Goal: Find specific page/section: Find specific page/section

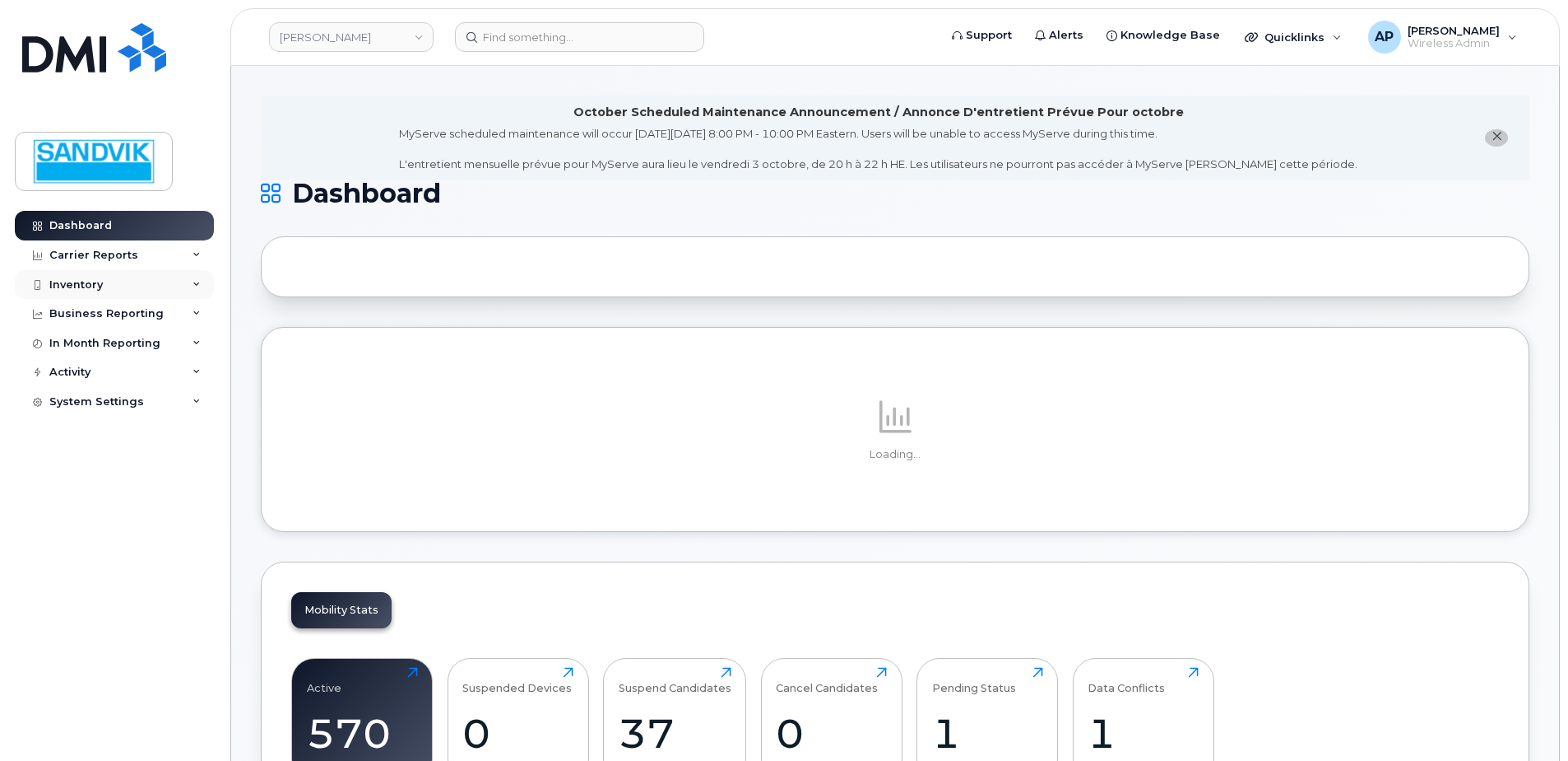
click at [126, 281] on div "Inventory" at bounding box center [114, 285] width 200 height 30
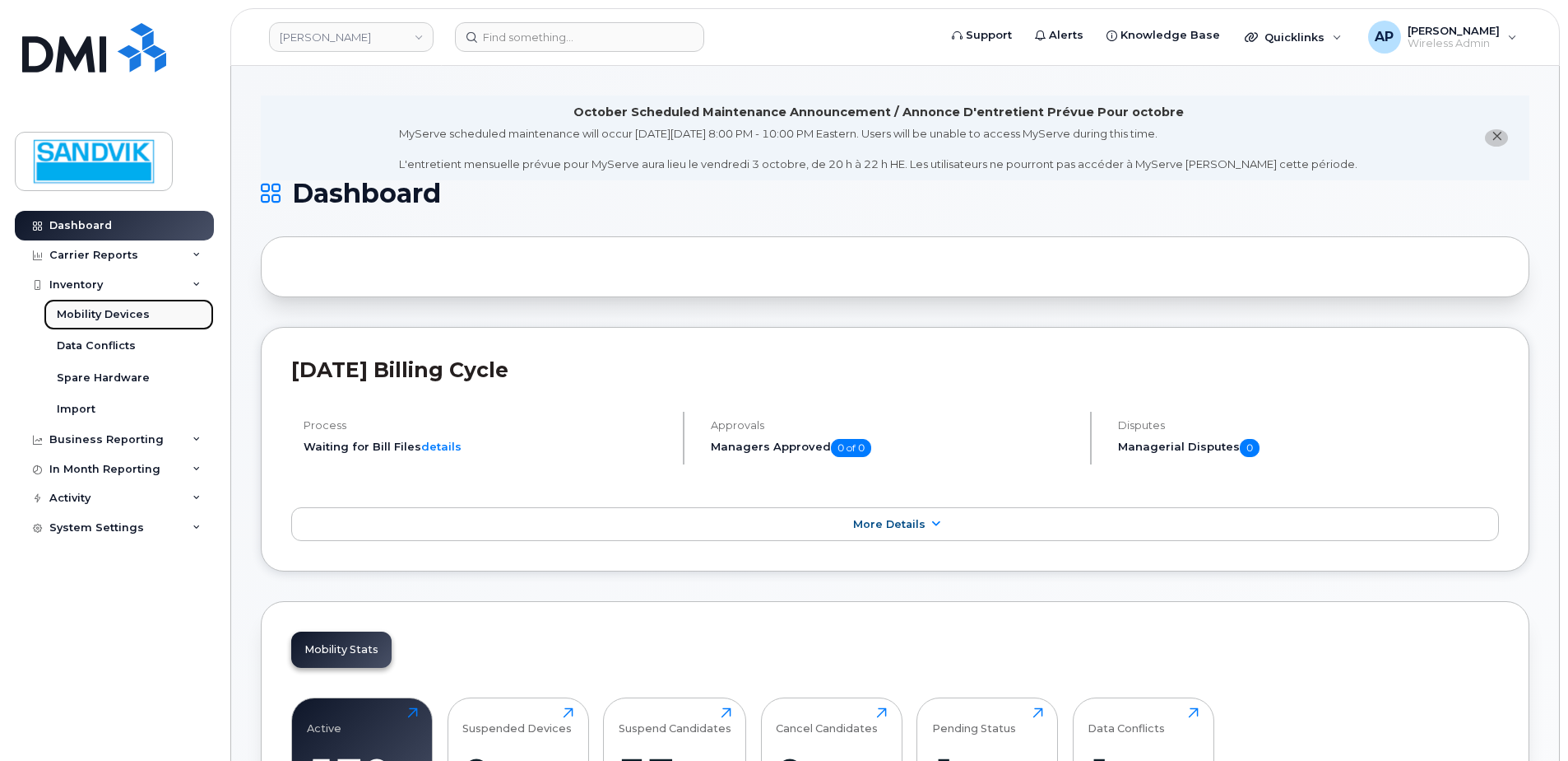
click at [127, 315] on div "Mobility Devices" at bounding box center [103, 315] width 93 height 15
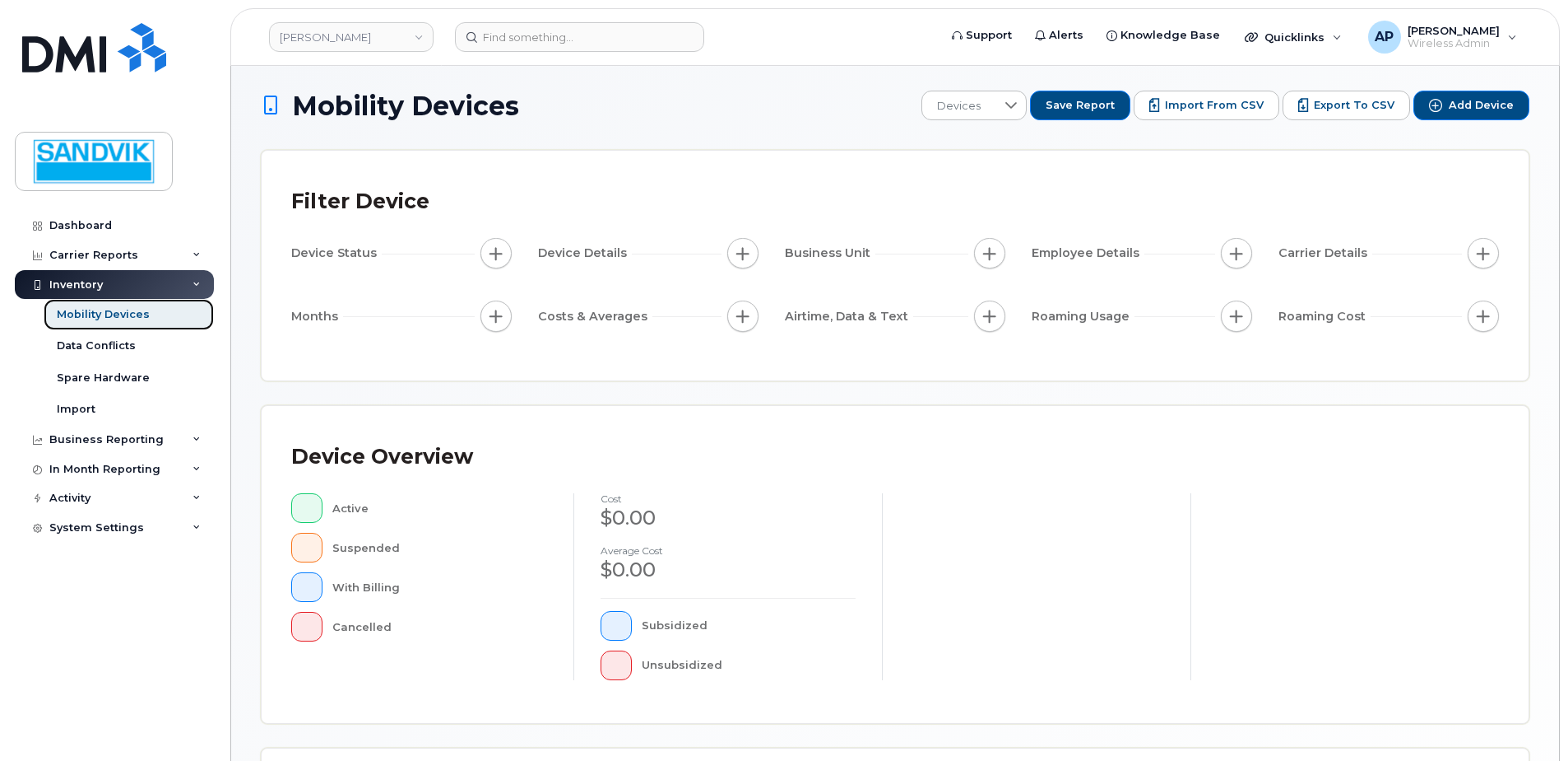
scroll to position [329, 0]
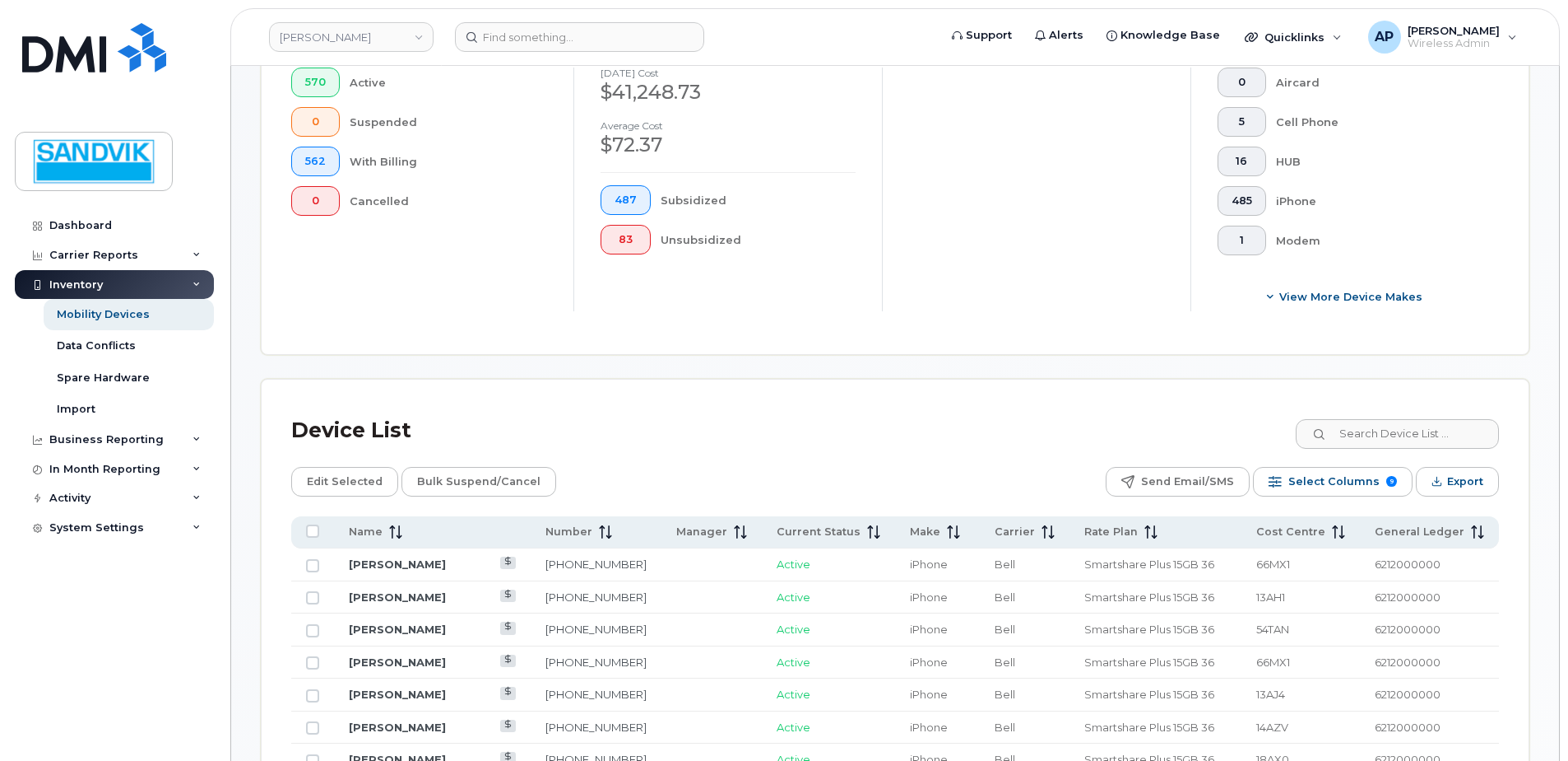
scroll to position [701, 0]
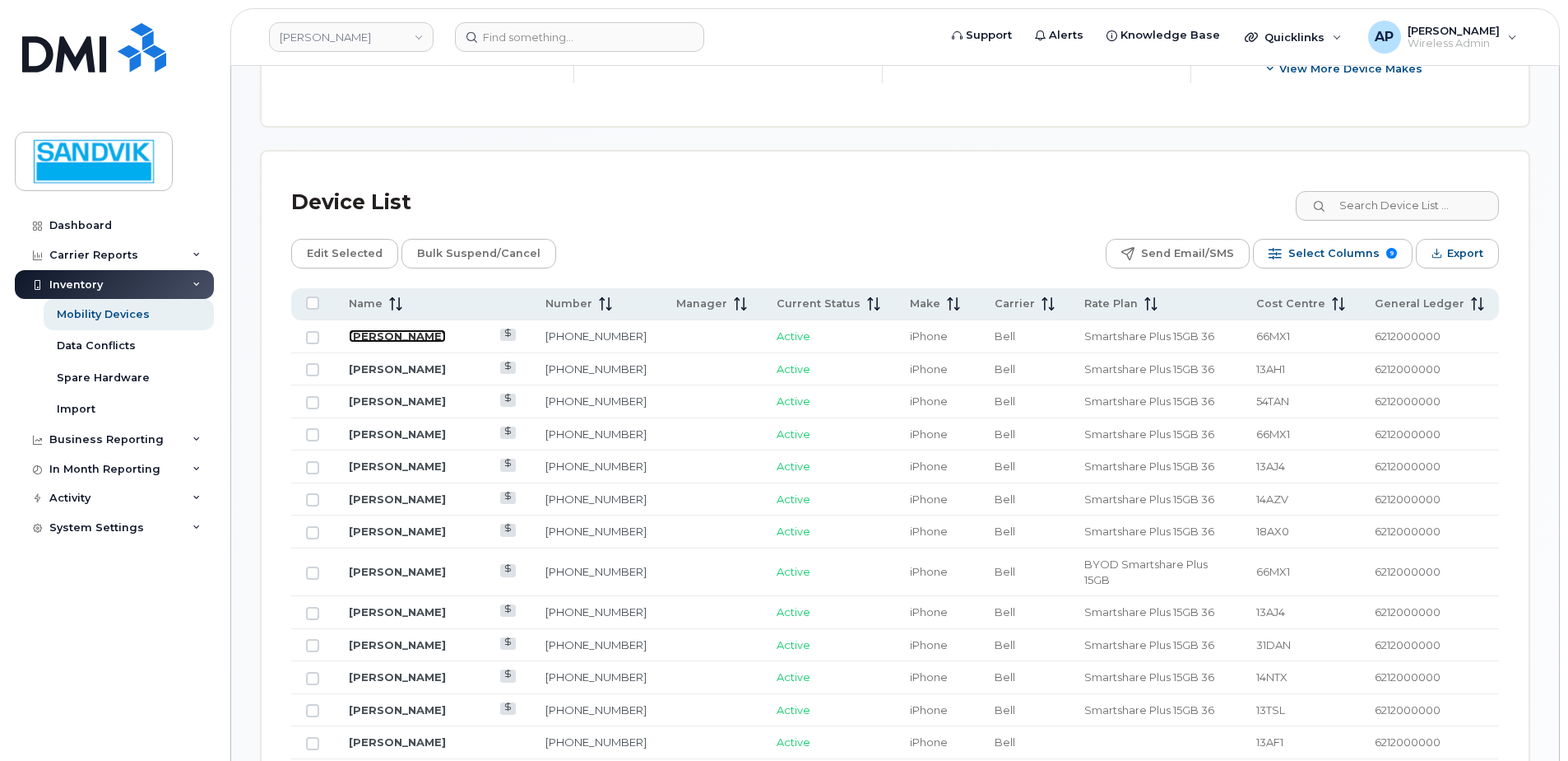
click at [366, 330] on link "[PERSON_NAME]" at bounding box center [397, 336] width 97 height 13
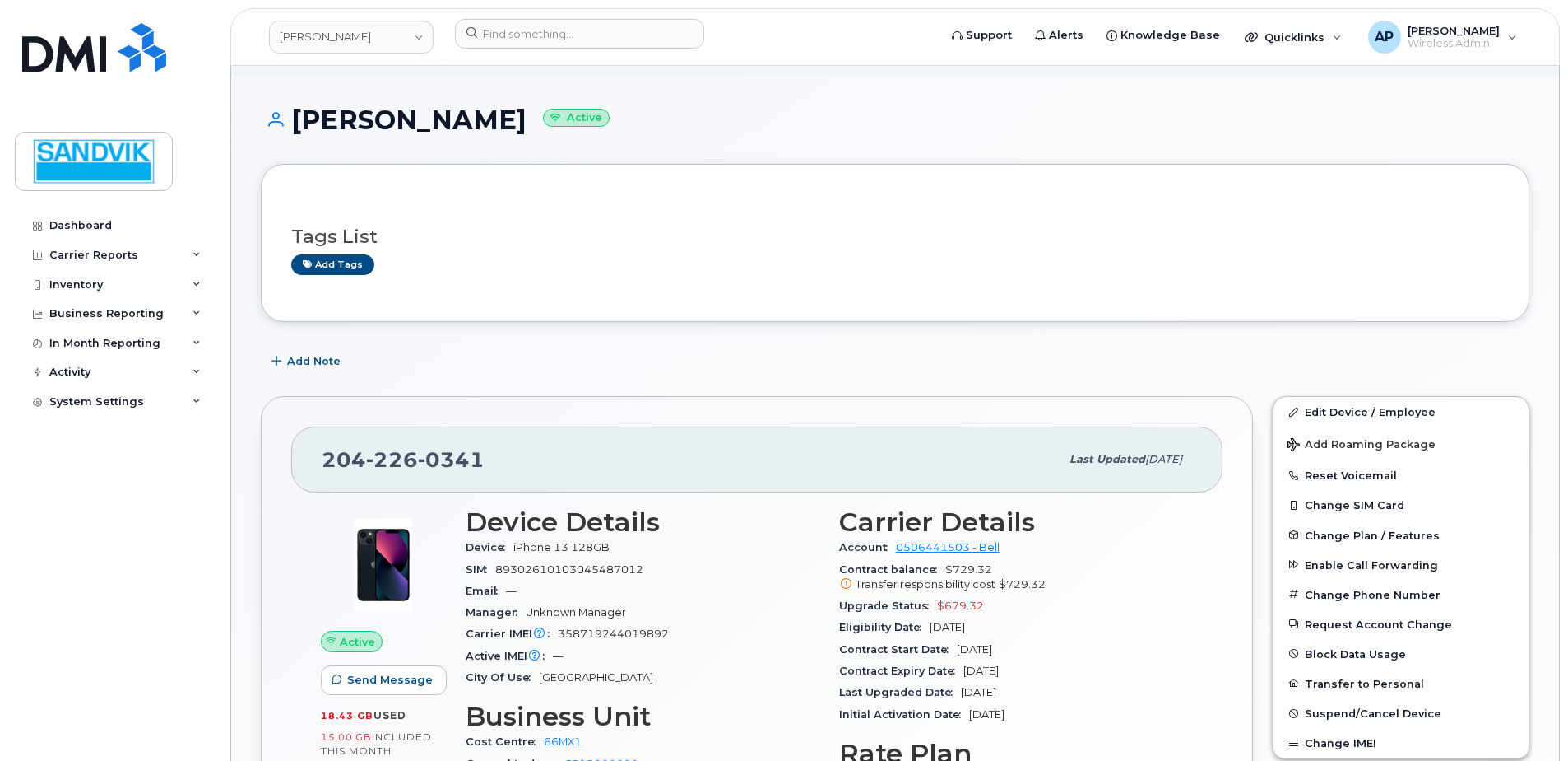
scroll to position [165, 0]
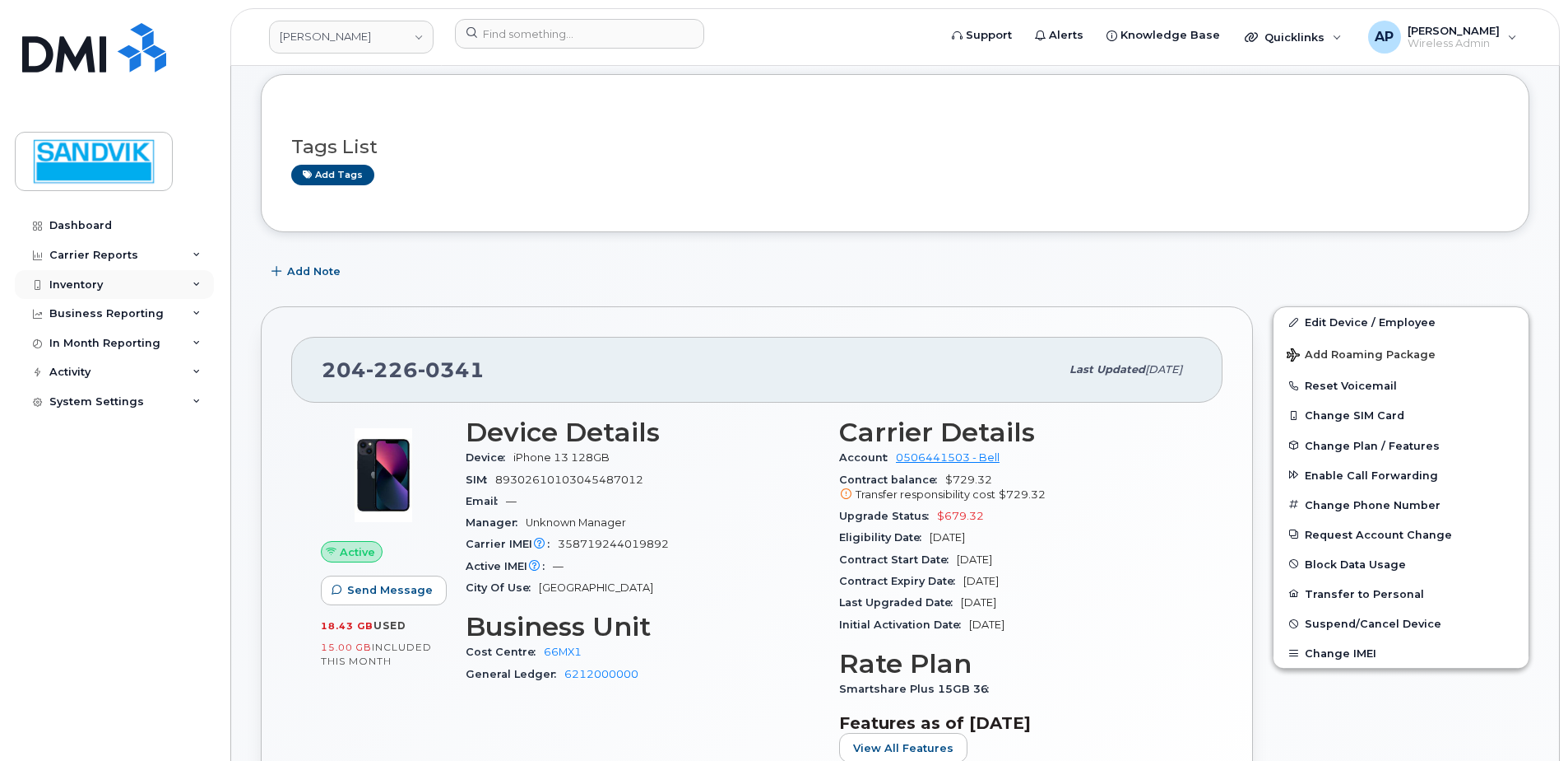
click at [83, 287] on div "Inventory" at bounding box center [76, 285] width 53 height 13
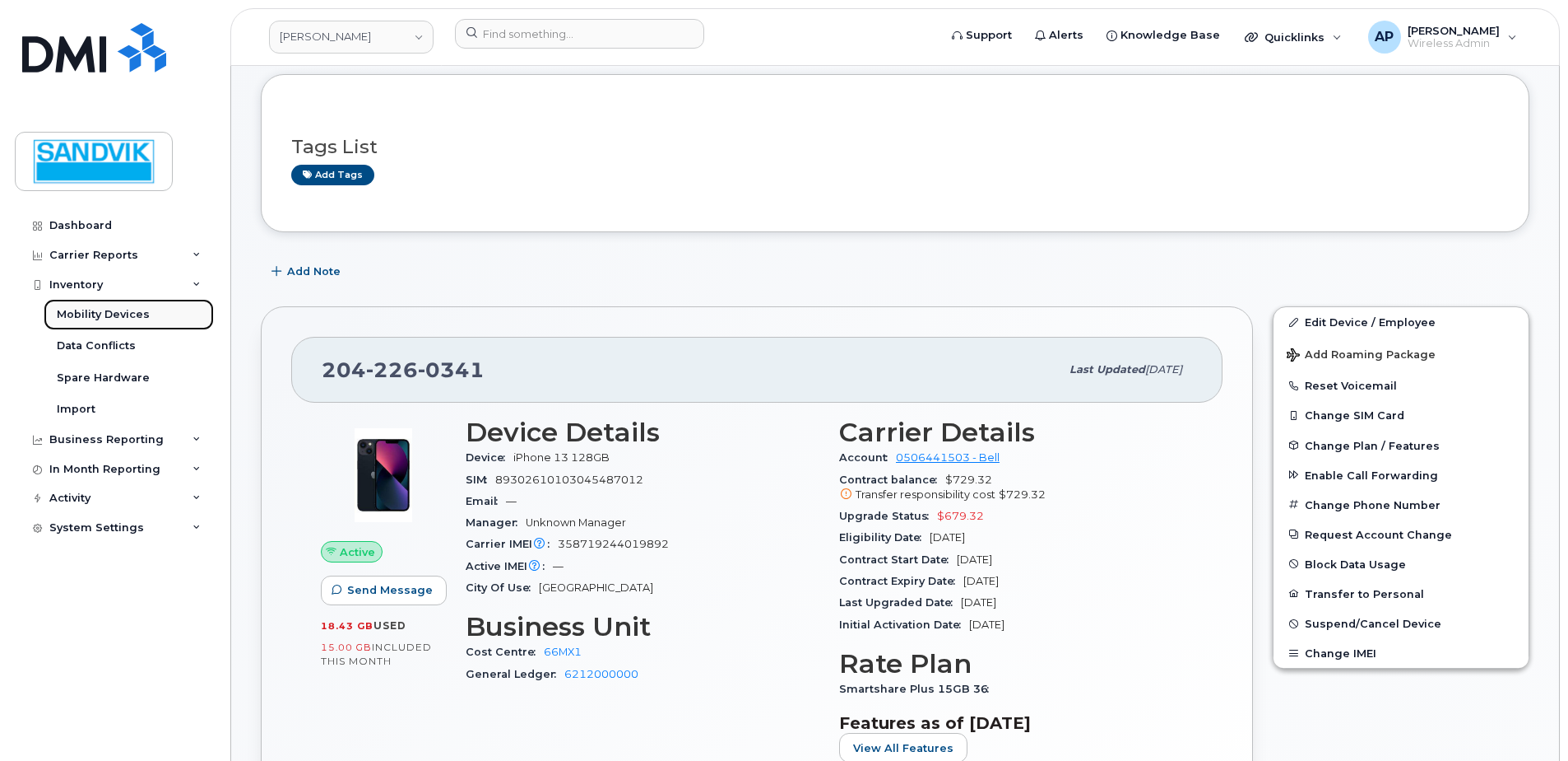
click at [145, 314] on link "Mobility Devices" at bounding box center [129, 314] width 170 height 31
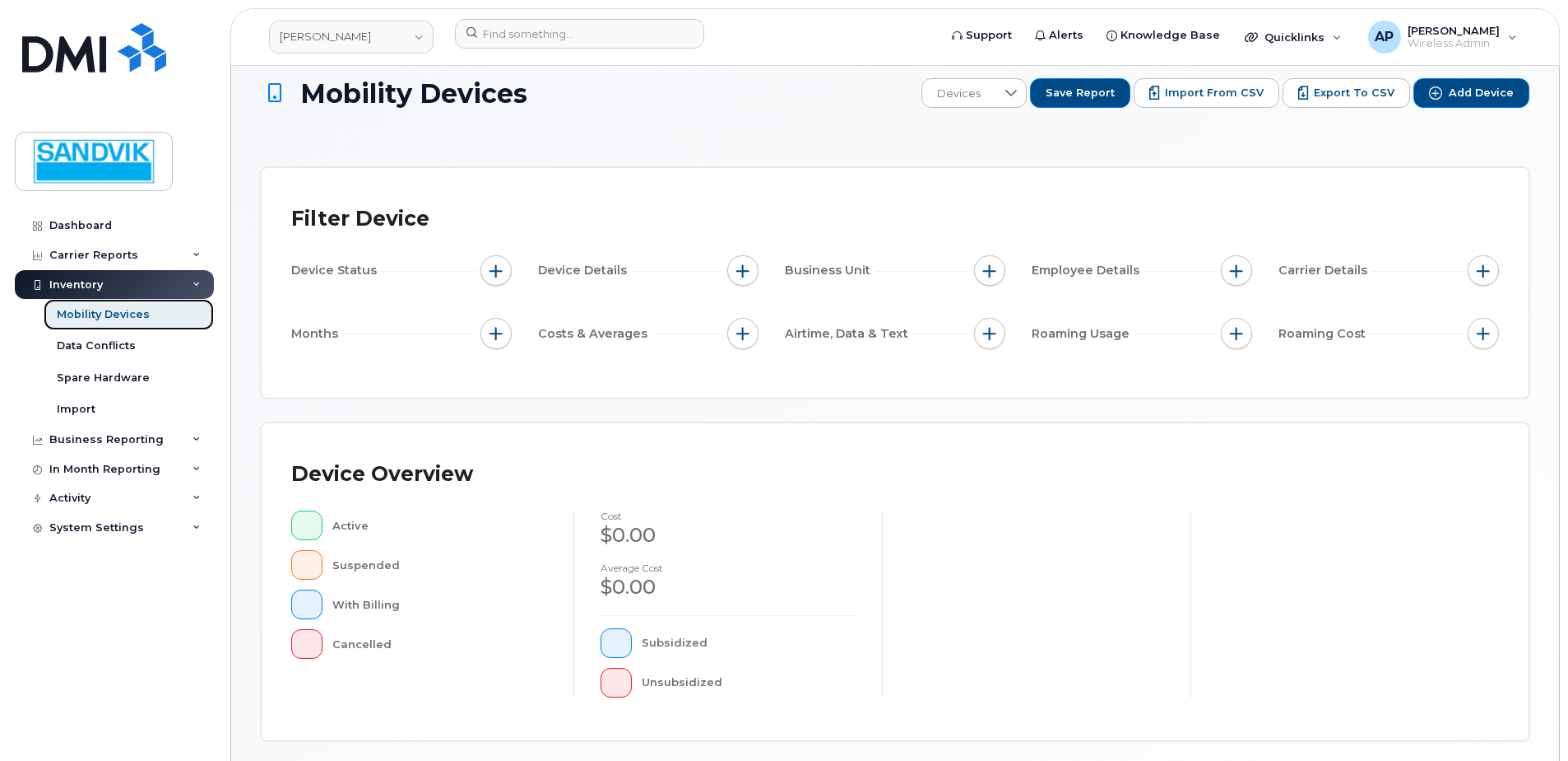
scroll to position [329, 0]
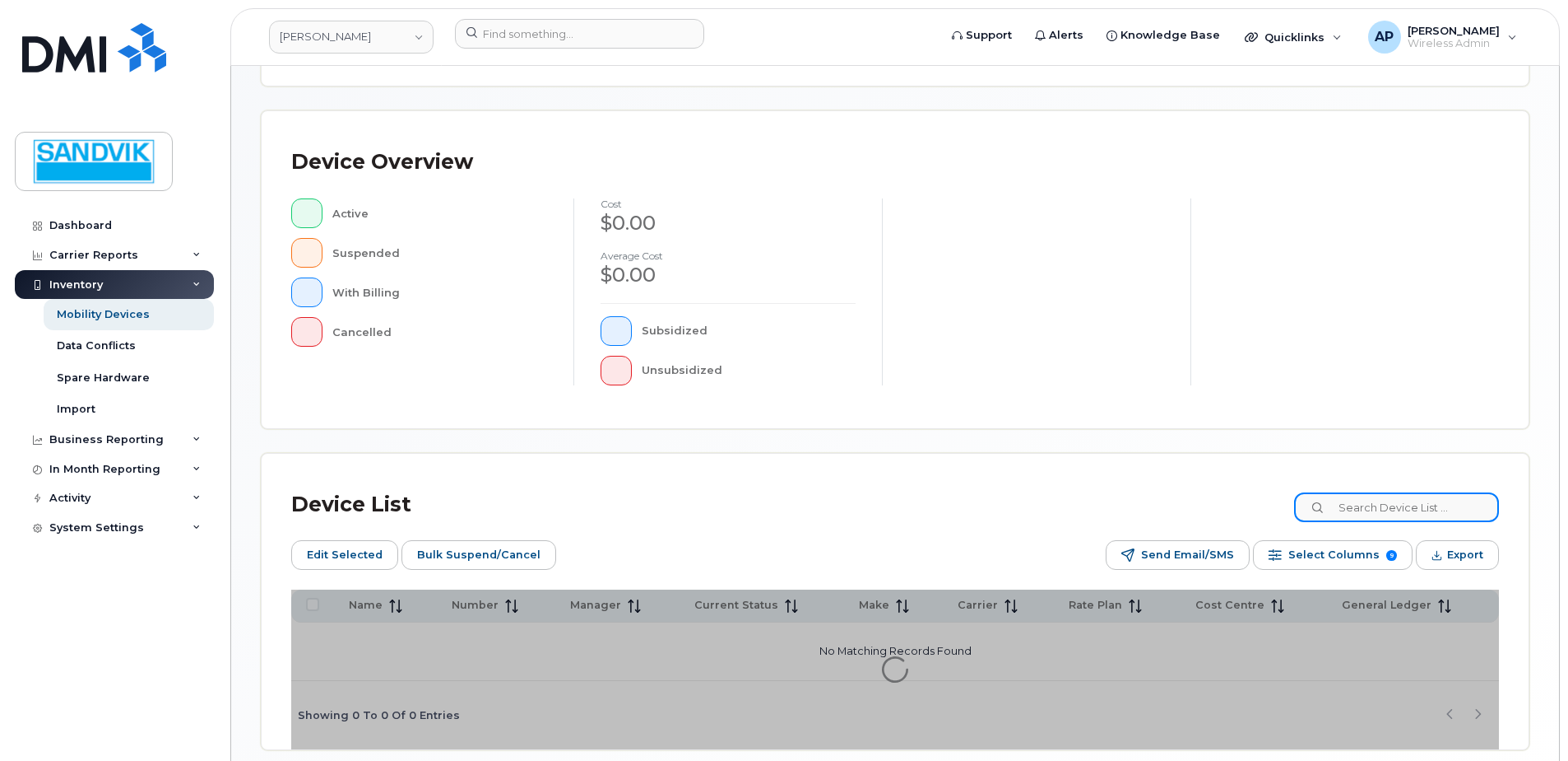
click at [1383, 517] on input at bounding box center [1397, 507] width 205 height 30
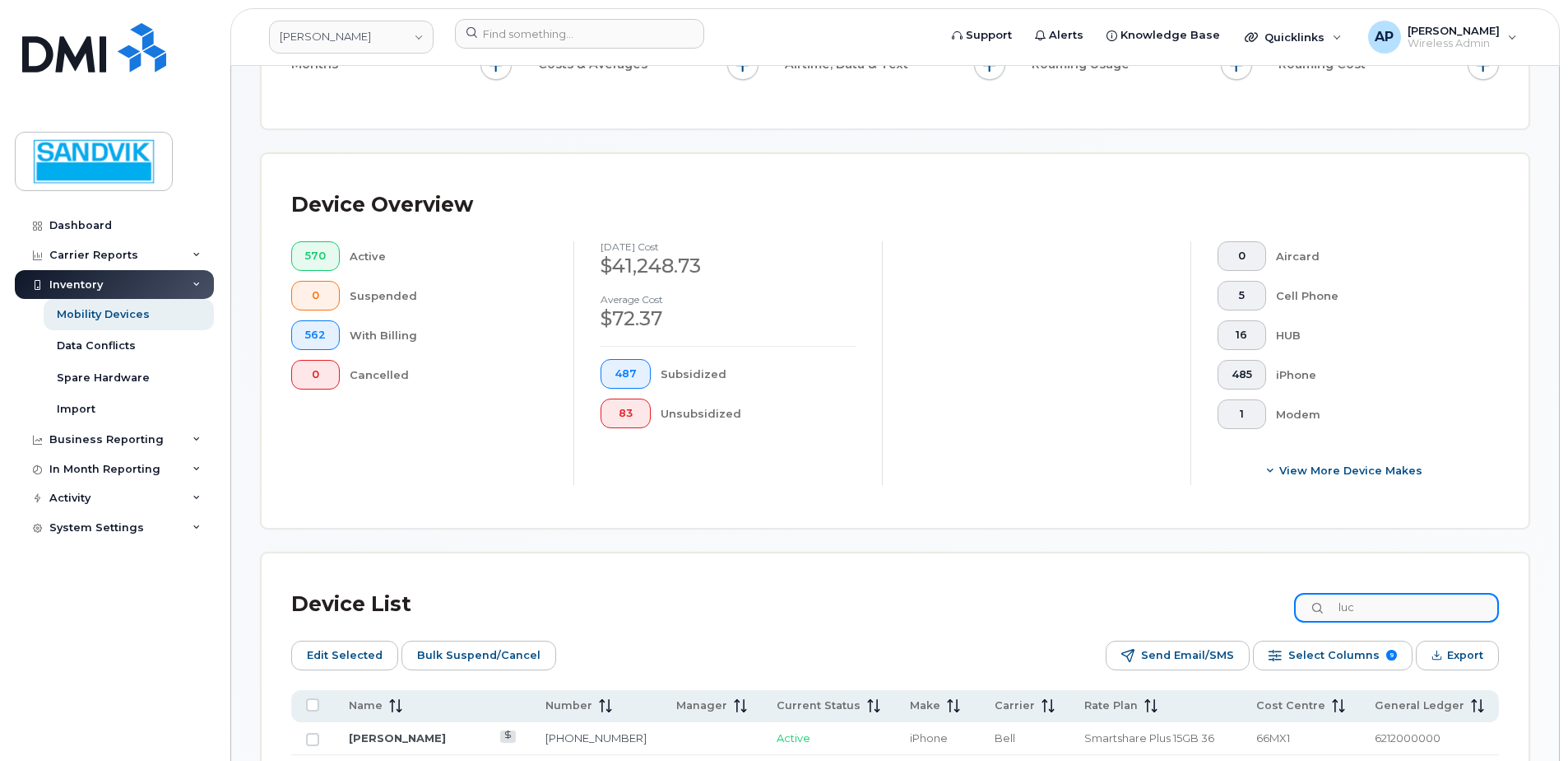
scroll to position [444, 0]
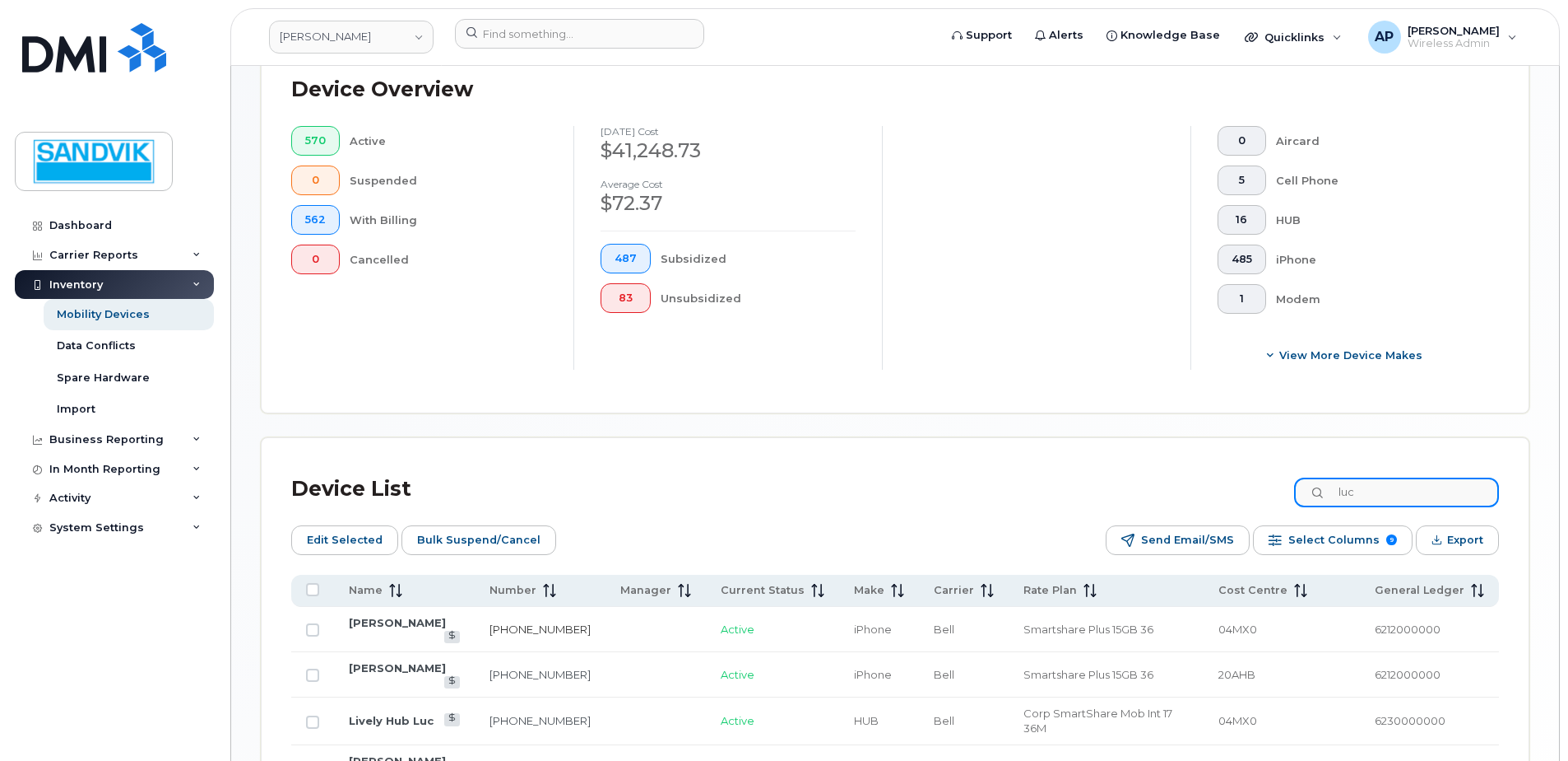
type input "luc"
click at [525, 623] on link "[PHONE_NUMBER]" at bounding box center [540, 629] width 101 height 13
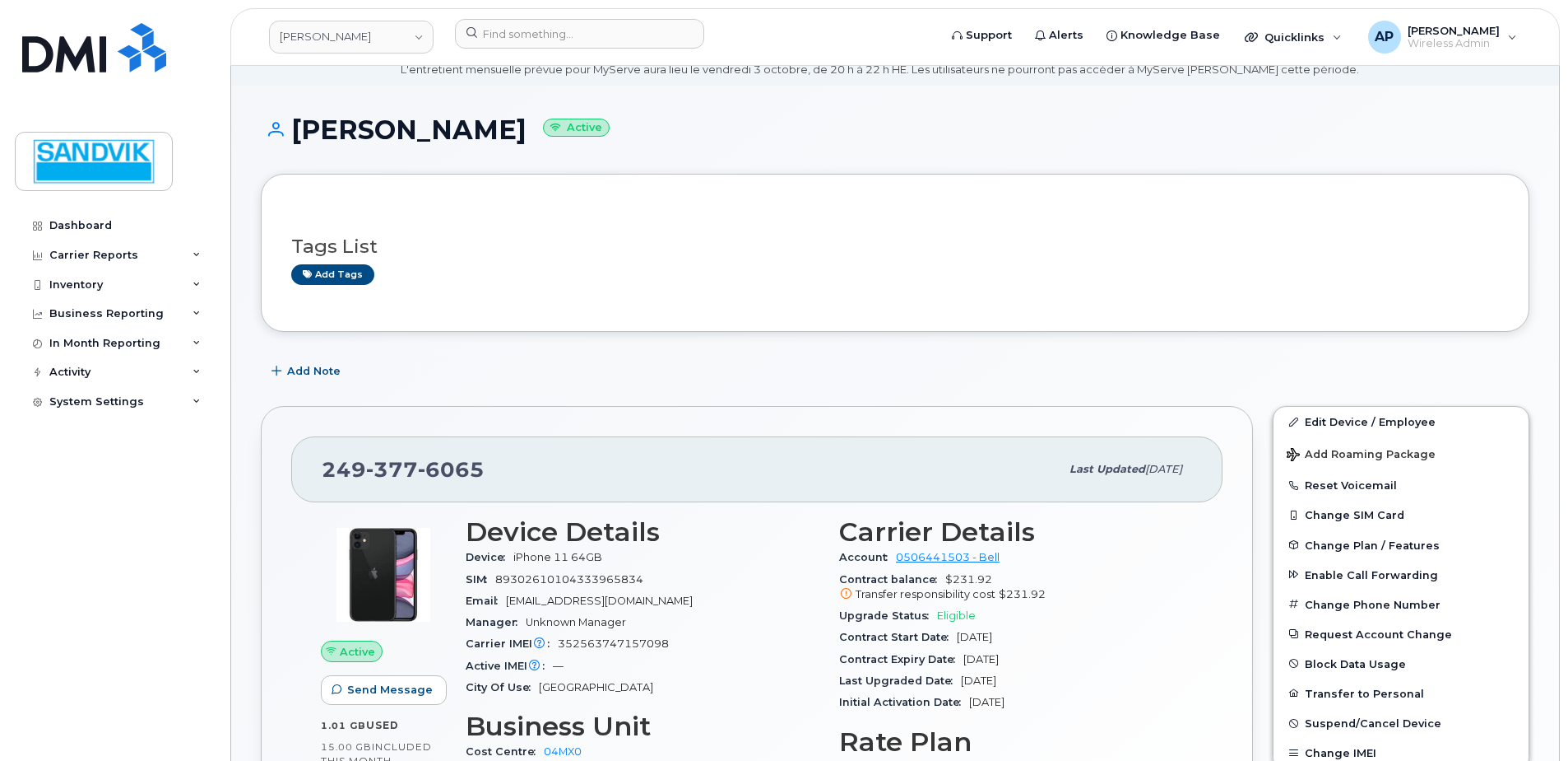
scroll to position [165, 0]
